Goal: Information Seeking & Learning: Check status

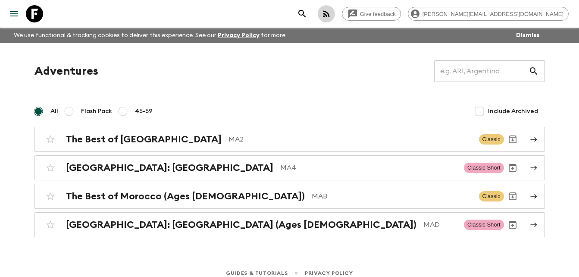
click at [330, 14] on icon "button" at bounding box center [326, 13] width 7 height 7
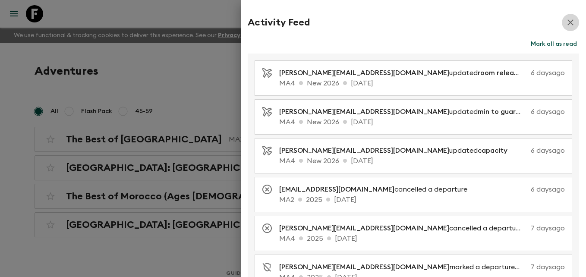
click at [565, 23] on icon "button" at bounding box center [570, 22] width 10 height 10
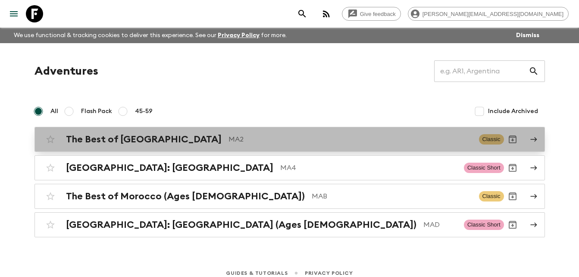
click at [154, 140] on h2 "The Best of [GEOGRAPHIC_DATA]" at bounding box center [144, 139] width 156 height 11
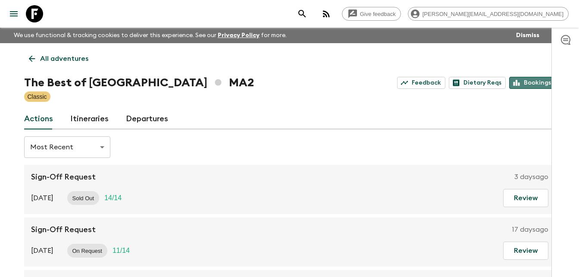
click at [537, 80] on link "Bookings" at bounding box center [533, 83] width 46 height 12
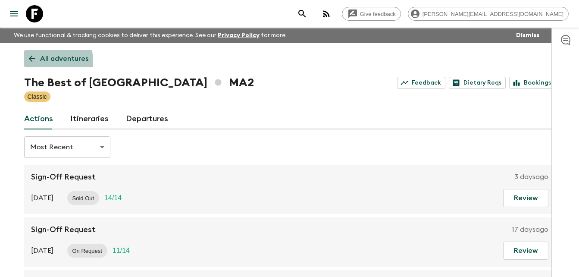
click at [32, 62] on icon at bounding box center [31, 58] width 9 height 9
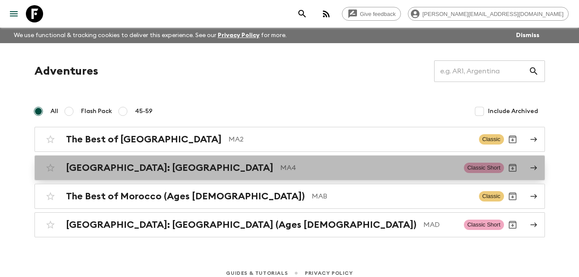
click at [145, 167] on h2 "[GEOGRAPHIC_DATA]: [GEOGRAPHIC_DATA]" at bounding box center [170, 167] width 208 height 11
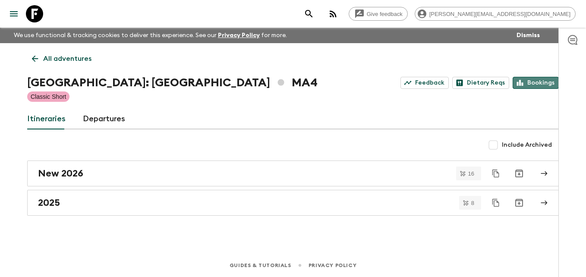
click at [544, 81] on link "Bookings" at bounding box center [536, 83] width 46 height 12
click at [33, 60] on icon at bounding box center [35, 59] width 6 height 6
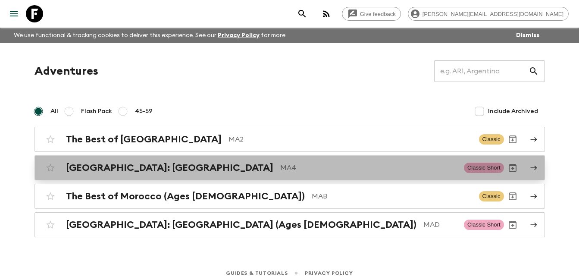
click at [140, 169] on h2 "[GEOGRAPHIC_DATA]: [GEOGRAPHIC_DATA]" at bounding box center [170, 167] width 208 height 11
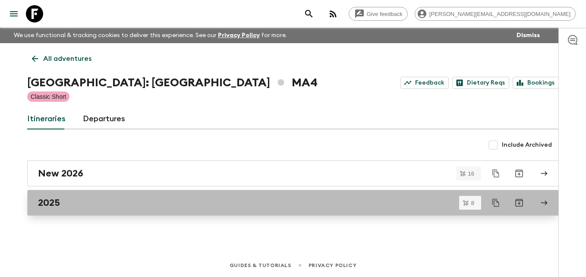
click at [50, 204] on h2 "2025" at bounding box center [49, 202] width 22 height 11
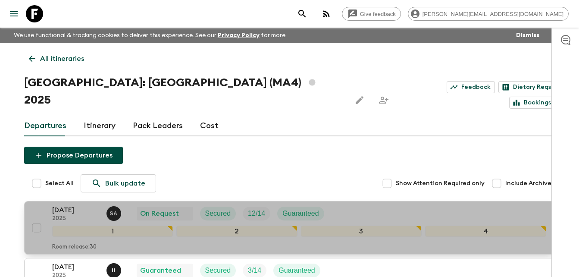
click at [60, 205] on p "[DATE]" at bounding box center [75, 210] width 47 height 10
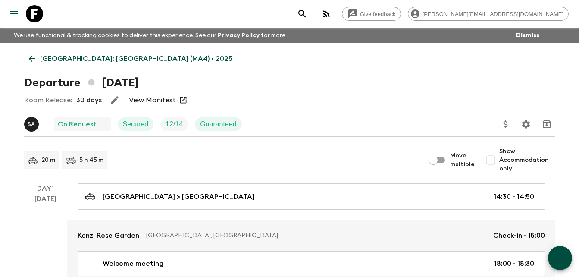
click at [155, 102] on link "View Manifest" at bounding box center [152, 100] width 47 height 9
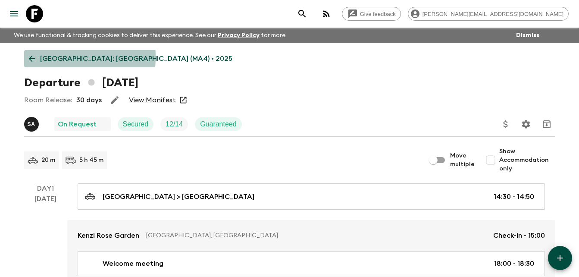
click at [31, 57] on icon at bounding box center [31, 58] width 9 height 9
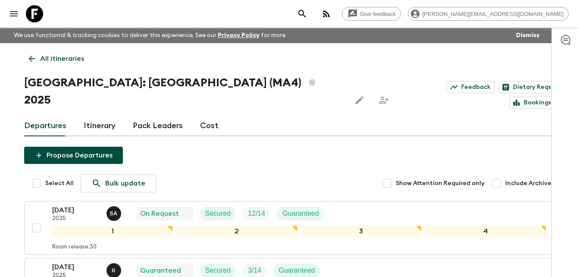
click at [30, 59] on icon at bounding box center [31, 59] width 6 height 6
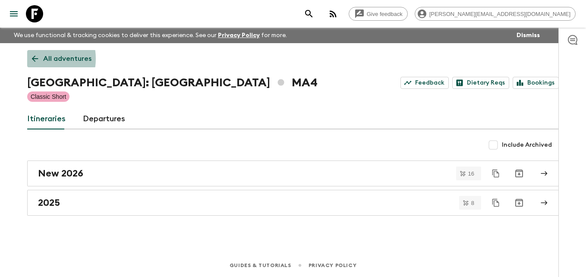
click at [30, 59] on link "All adventures" at bounding box center [61, 58] width 69 height 17
